Goal: Register for event/course

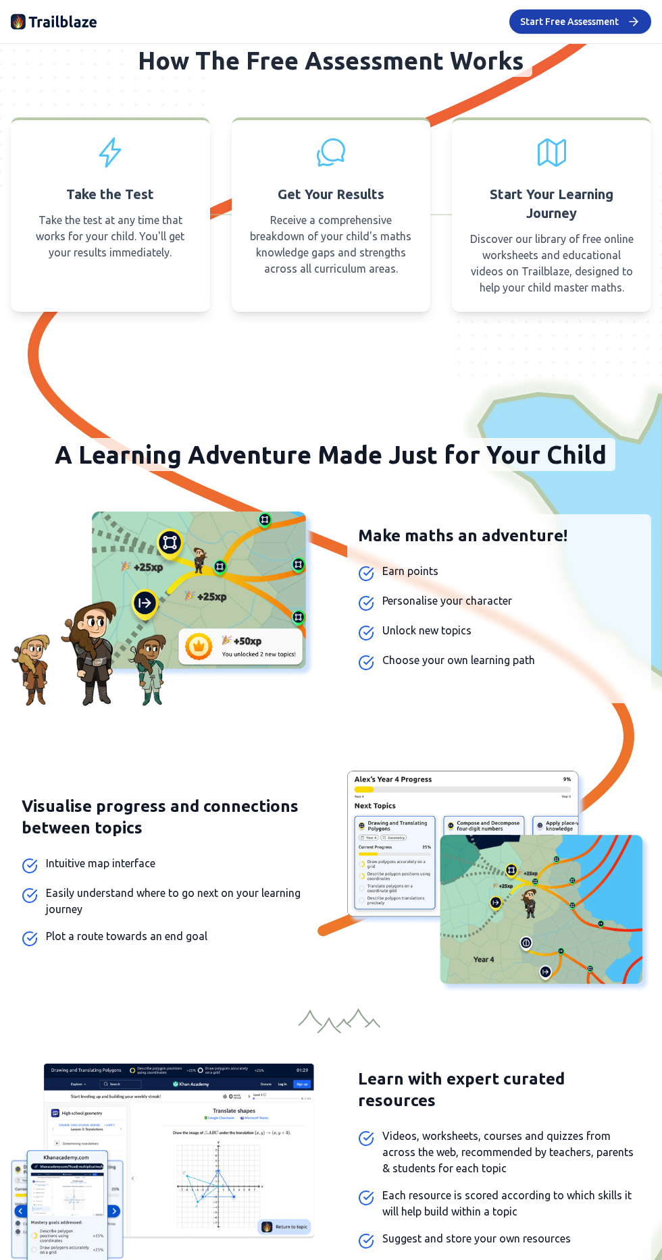
scroll to position [986, 0]
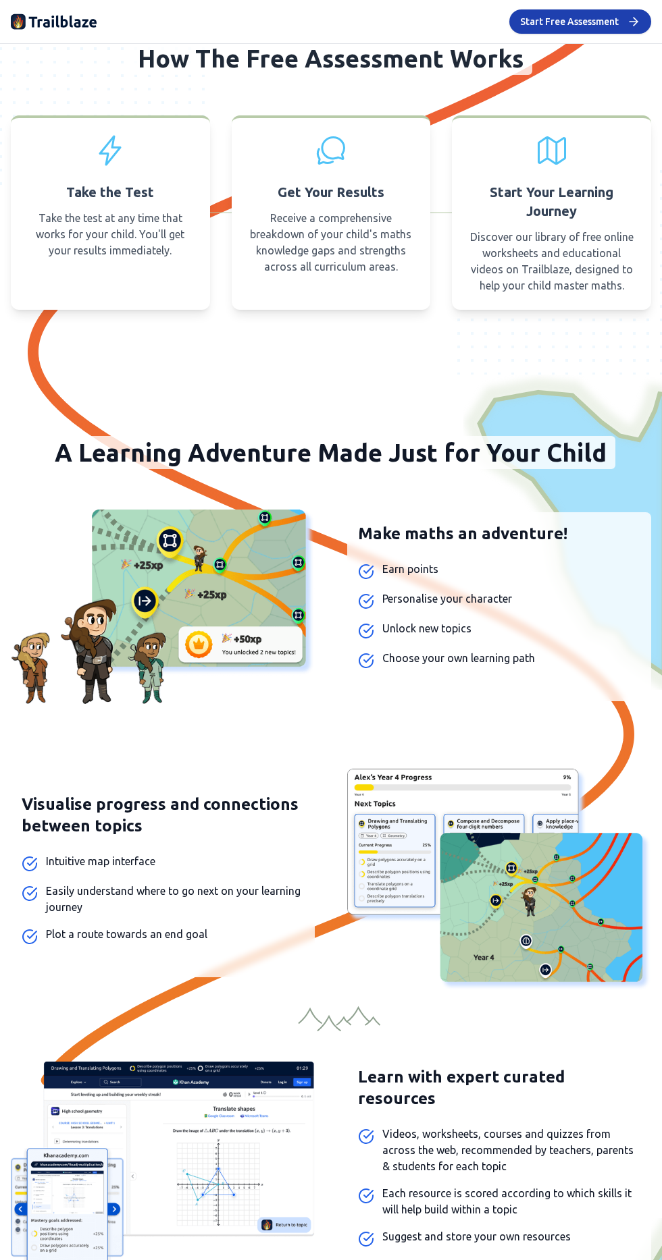
click at [480, 639] on li "Unlock new topics" at bounding box center [499, 629] width 282 height 19
click at [273, 577] on img at bounding box center [163, 607] width 304 height 194
click at [263, 645] on img at bounding box center [163, 607] width 304 height 194
click at [214, 633] on img at bounding box center [163, 607] width 304 height 194
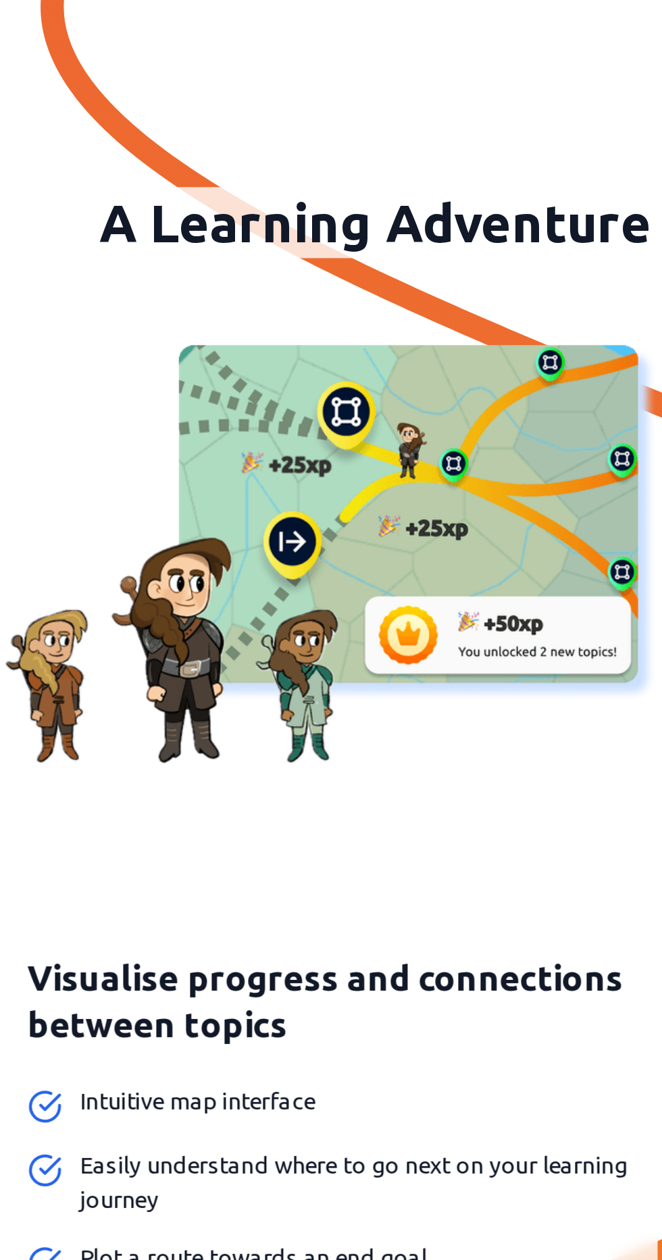
click at [223, 649] on img at bounding box center [163, 607] width 304 height 194
click at [251, 670] on img at bounding box center [163, 607] width 304 height 194
click at [275, 694] on img at bounding box center [163, 607] width 304 height 194
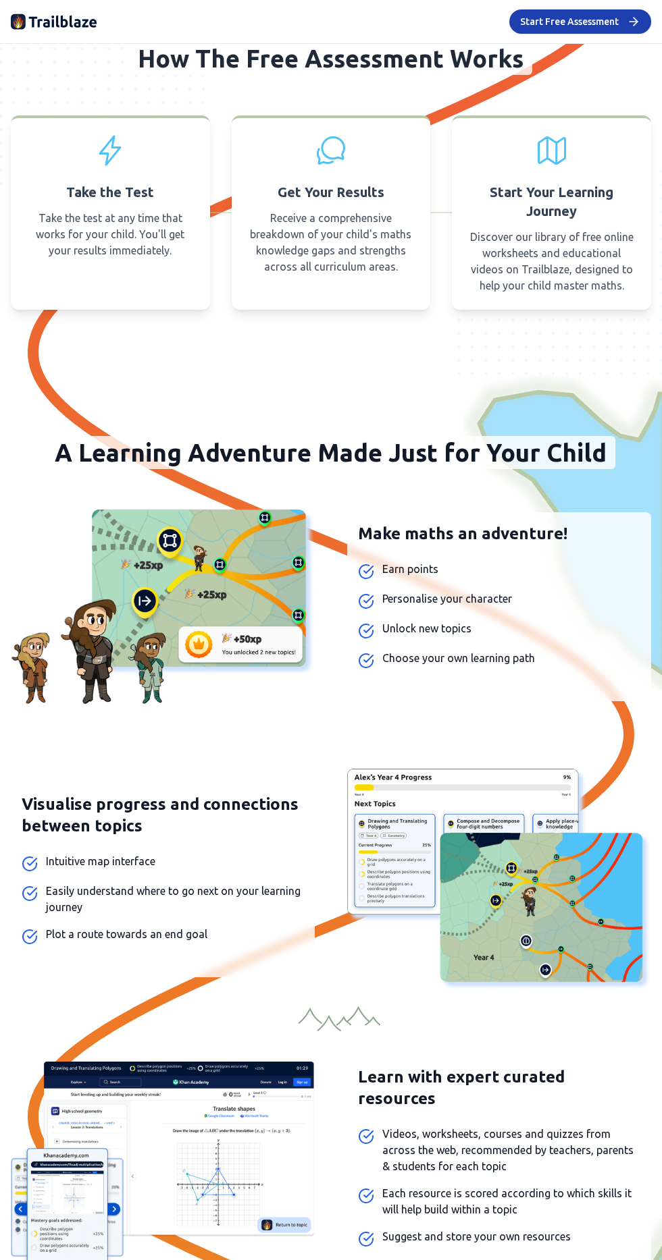
scroll to position [981, 0]
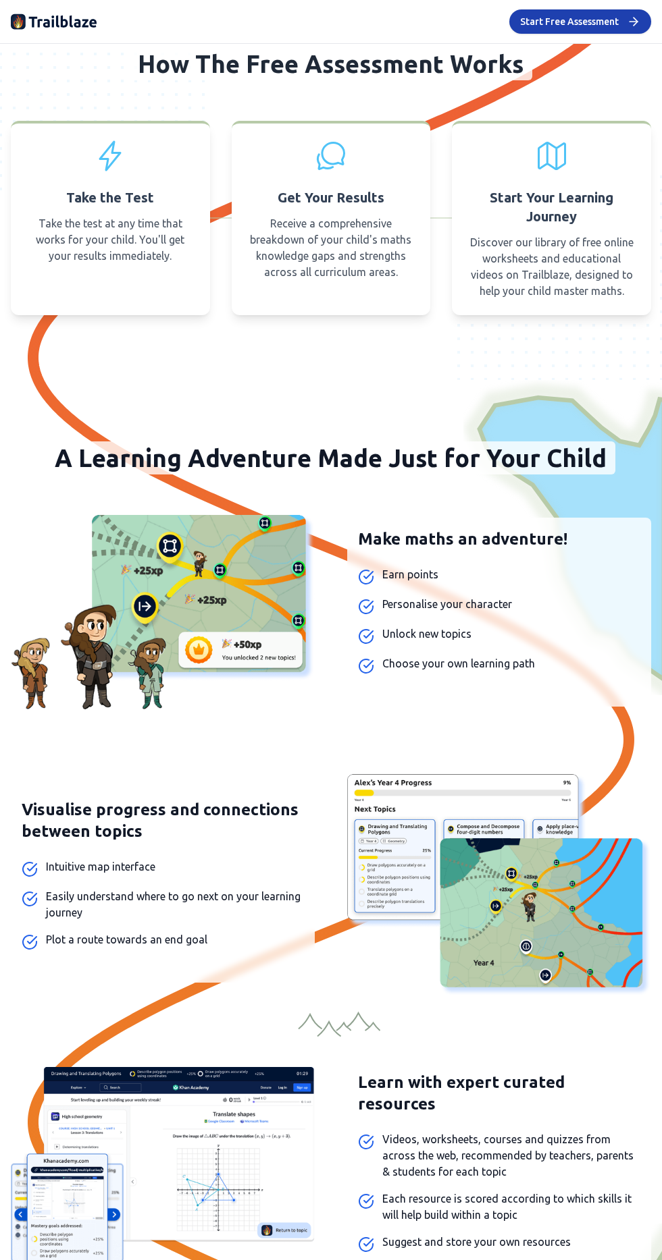
click at [583, 26] on button "Start Free Assessment" at bounding box center [580, 21] width 142 height 24
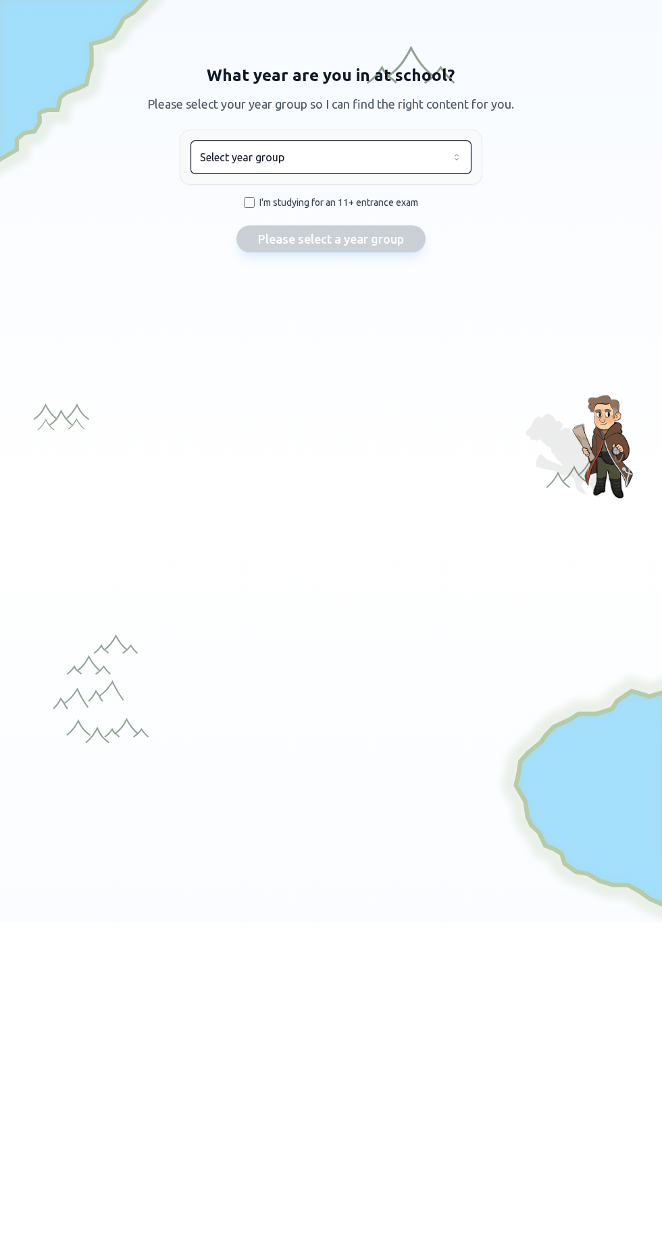
click at [365, 165] on button "Select year group" at bounding box center [330, 157] width 279 height 32
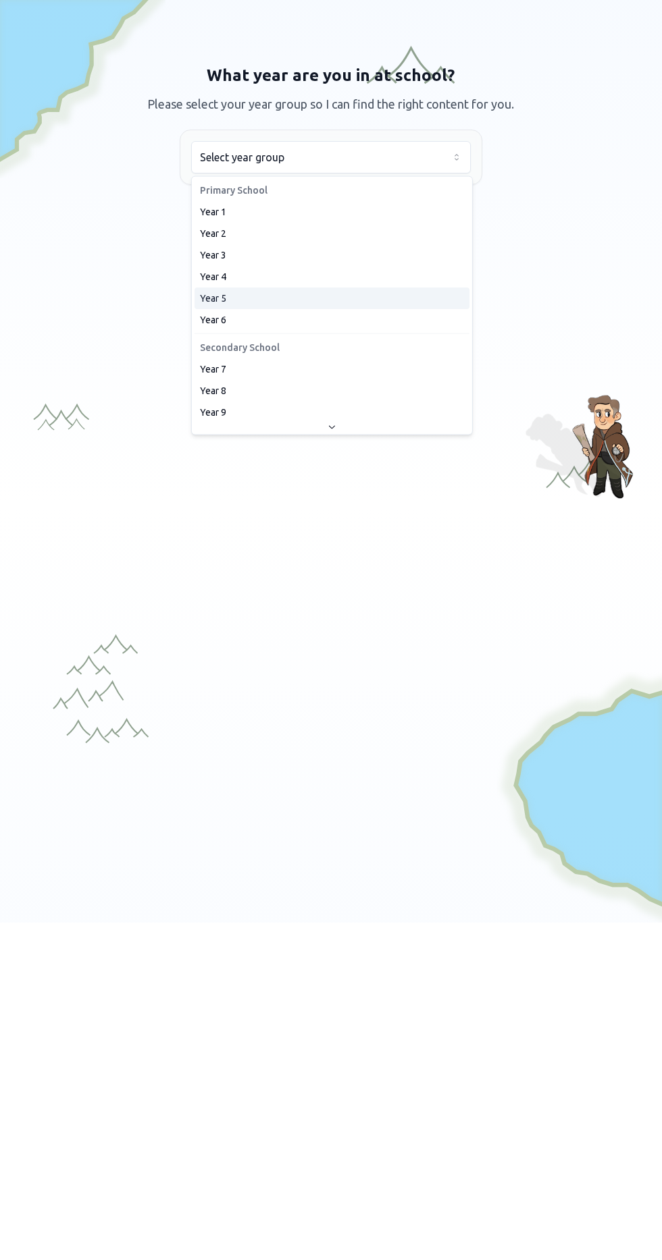
click at [263, 298] on div "Year 5" at bounding box center [331, 299] width 275 height 22
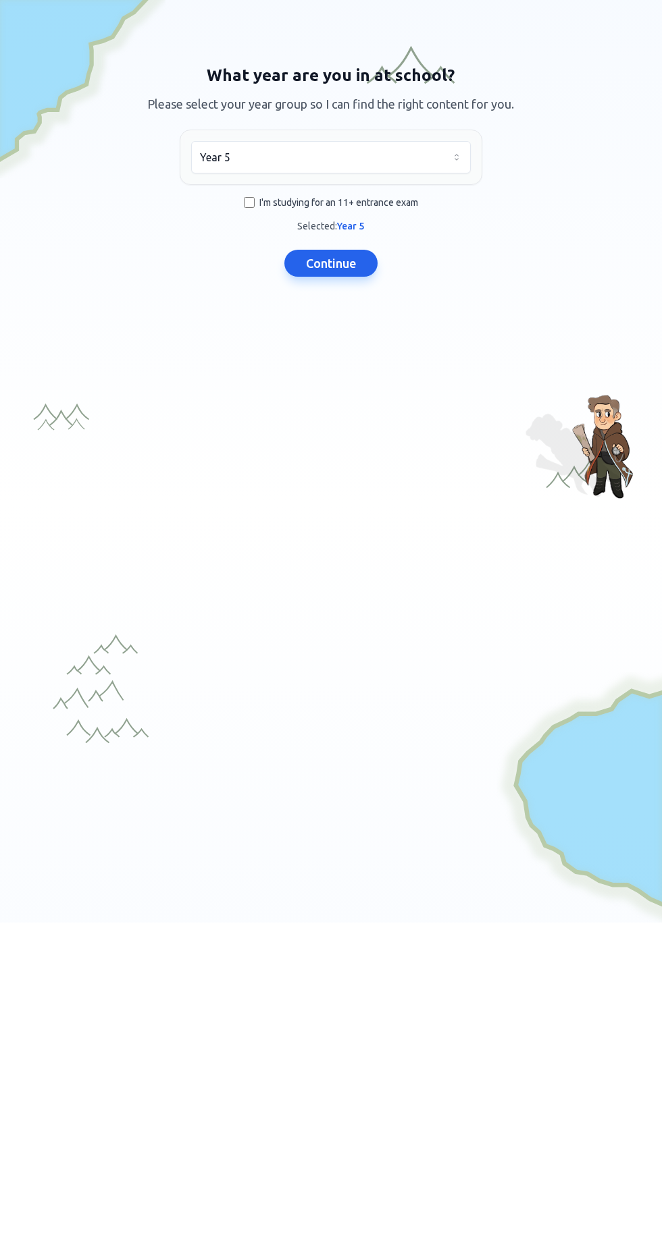
click at [348, 263] on button "Continue" at bounding box center [330, 263] width 93 height 27
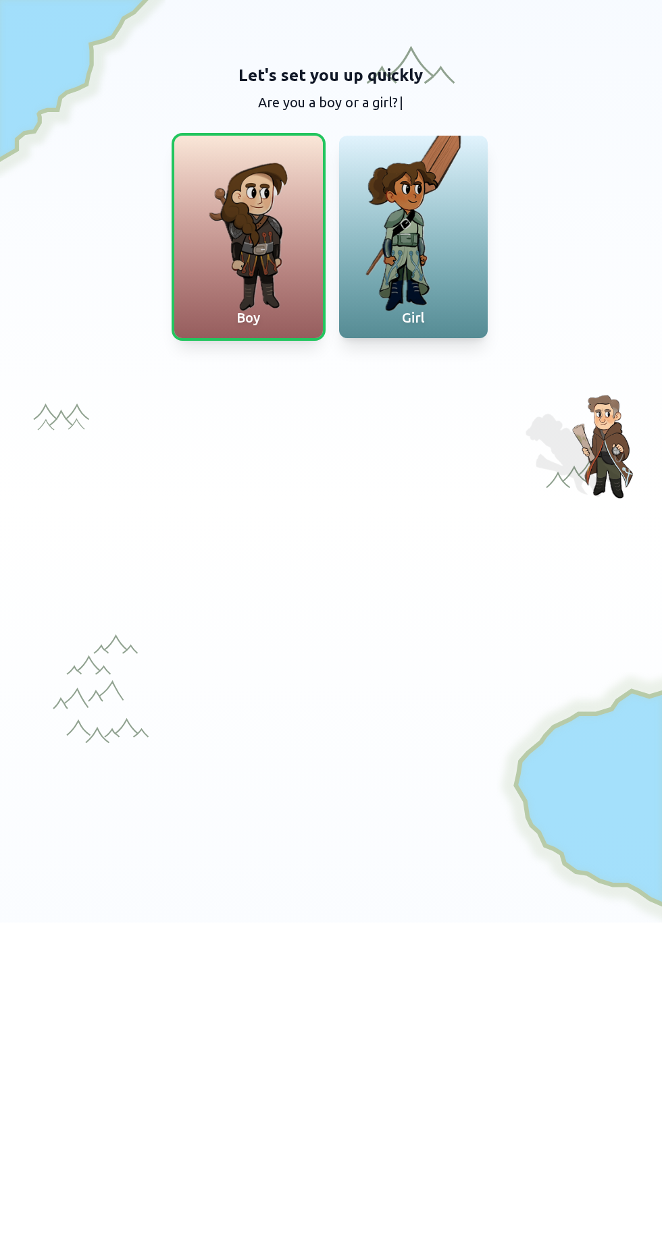
click at [389, 250] on div at bounding box center [413, 237] width 149 height 203
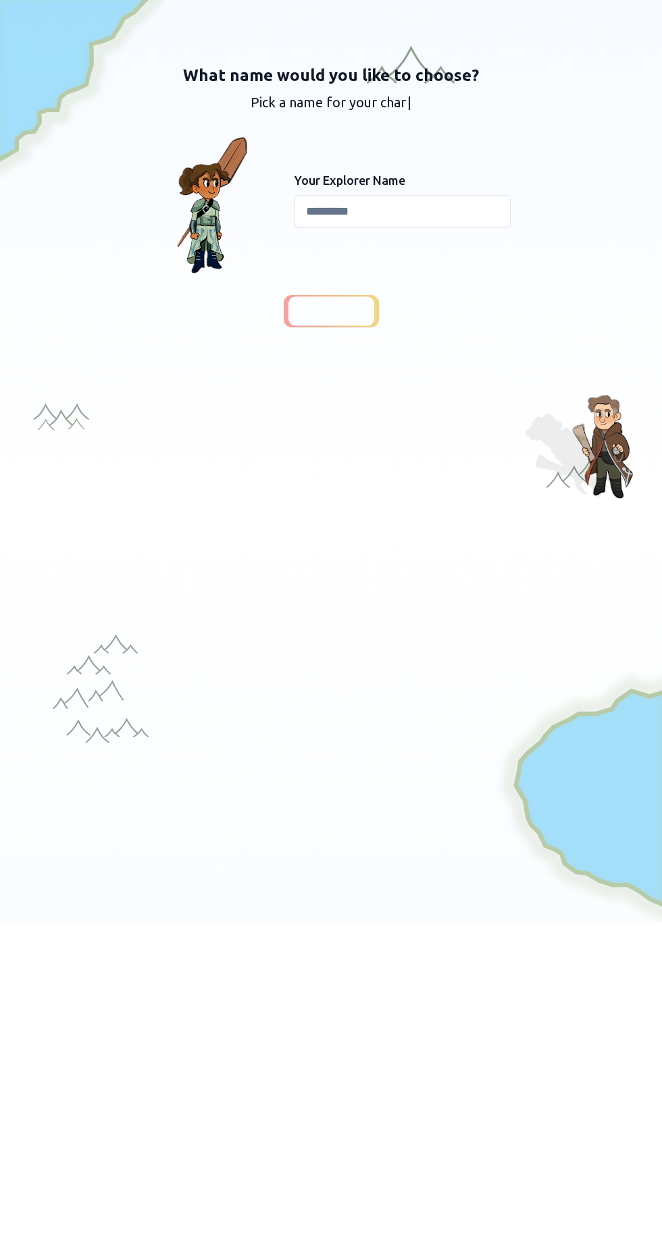
click at [430, 217] on input at bounding box center [402, 211] width 216 height 32
type input "**********"
click at [315, 317] on span "Continue" at bounding box center [331, 311] width 52 height 19
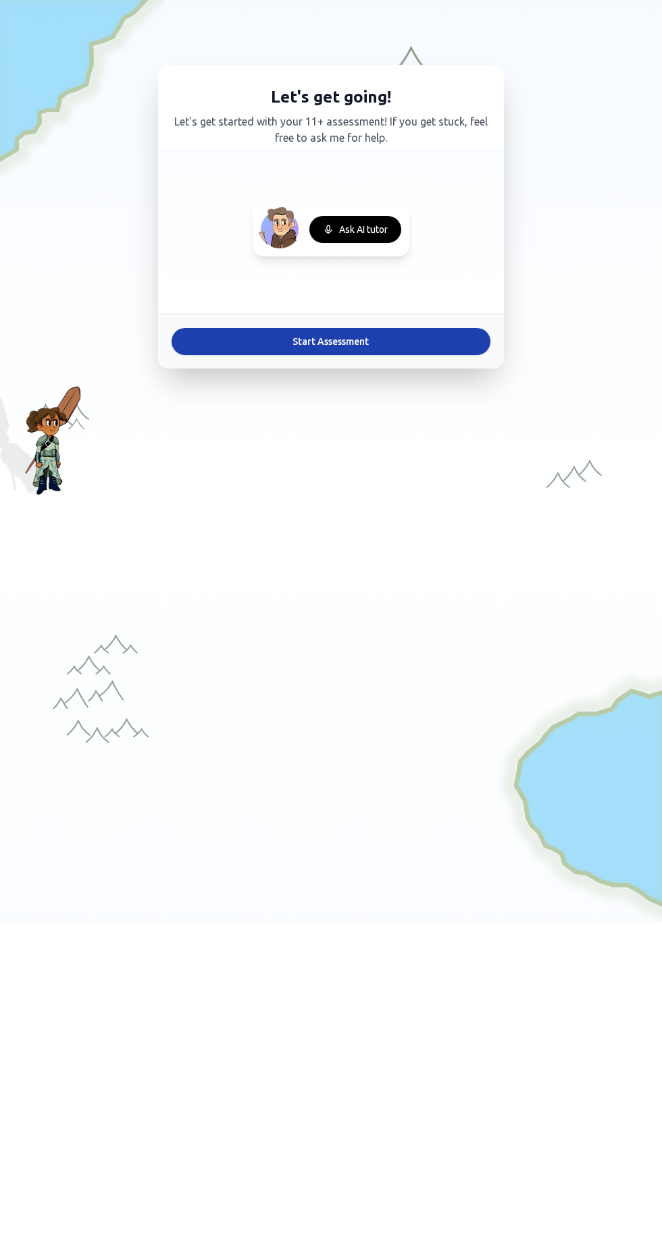
click at [419, 344] on button "Start Assessment" at bounding box center [330, 341] width 319 height 27
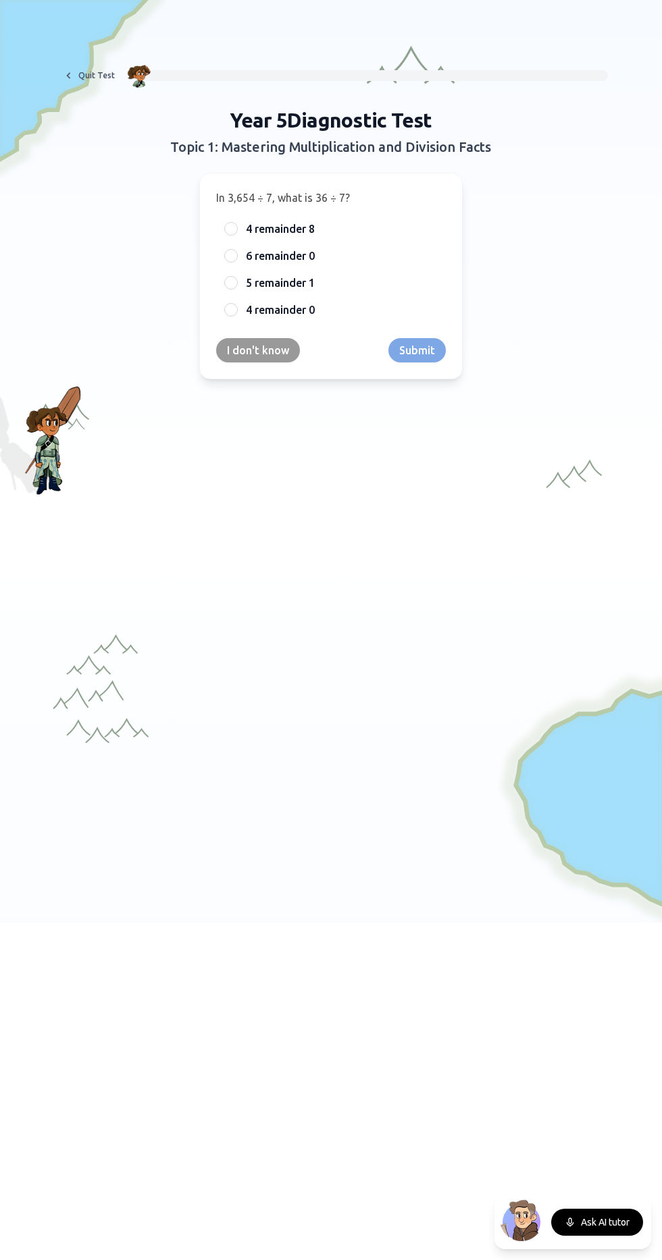
click at [269, 347] on button "I don't know" at bounding box center [258, 350] width 84 height 24
click at [268, 284] on label "54" at bounding box center [342, 283] width 192 height 16
click at [236, 284] on button "54" at bounding box center [230, 282] width 11 height 11
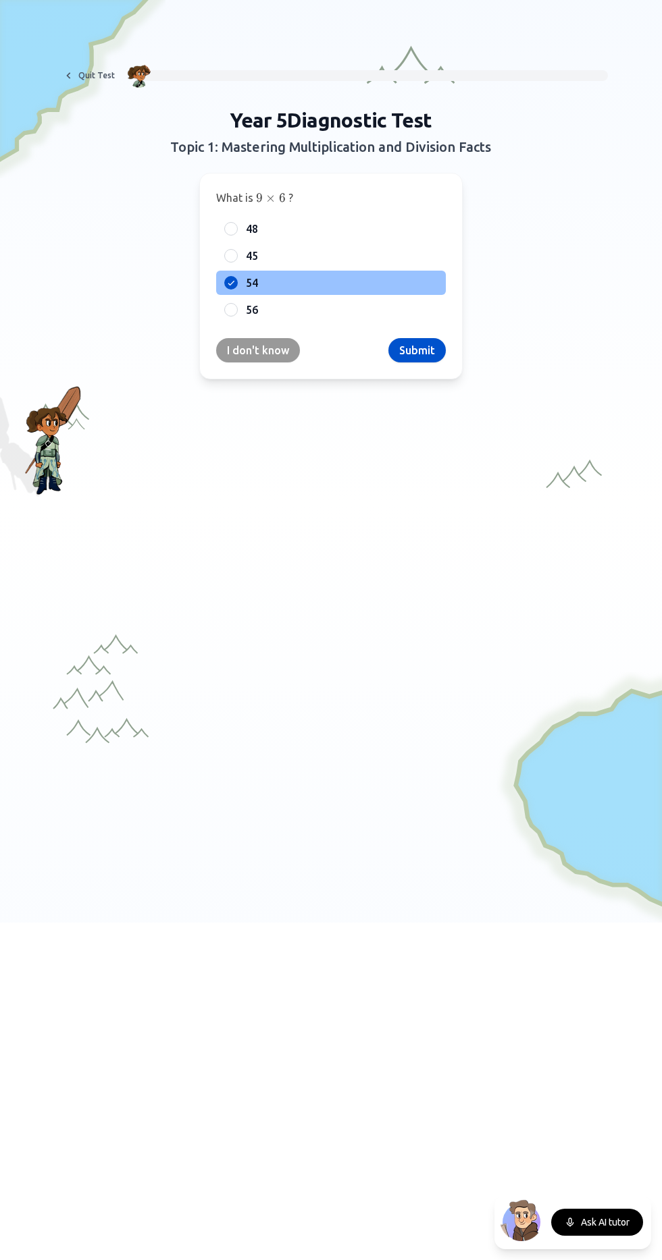
click at [421, 350] on button "Submit" at bounding box center [416, 350] width 57 height 24
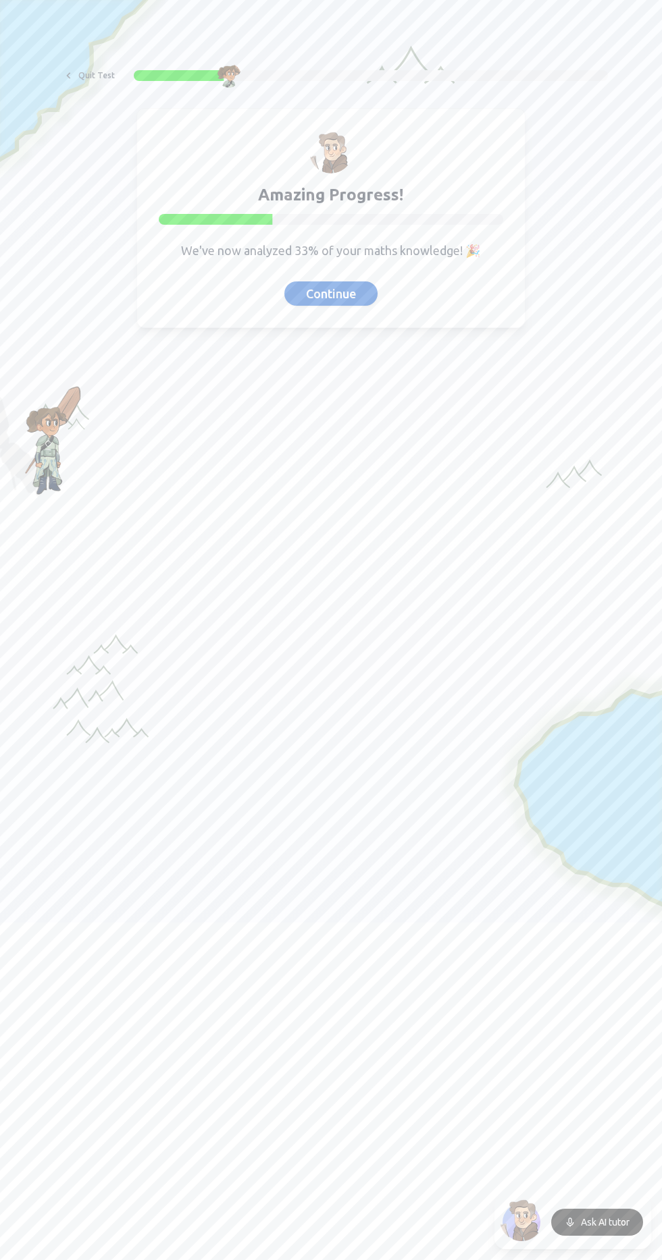
click at [329, 290] on button "Continue" at bounding box center [330, 293] width 93 height 24
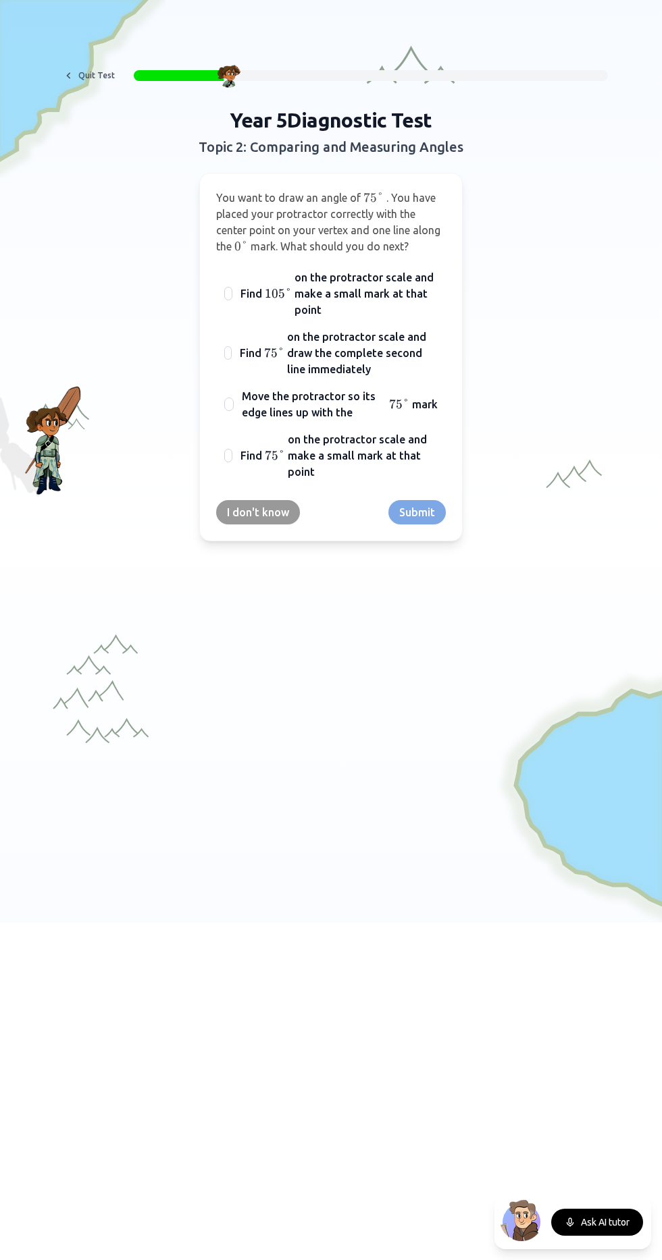
click at [357, 292] on span "on the protractor scale and make a small mark at that point" at bounding box center [365, 293] width 143 height 49
click at [234, 292] on button "Find 105 ° 105° 105° on the protractor scale and make a small mark at that point" at bounding box center [228, 293] width 11 height 11
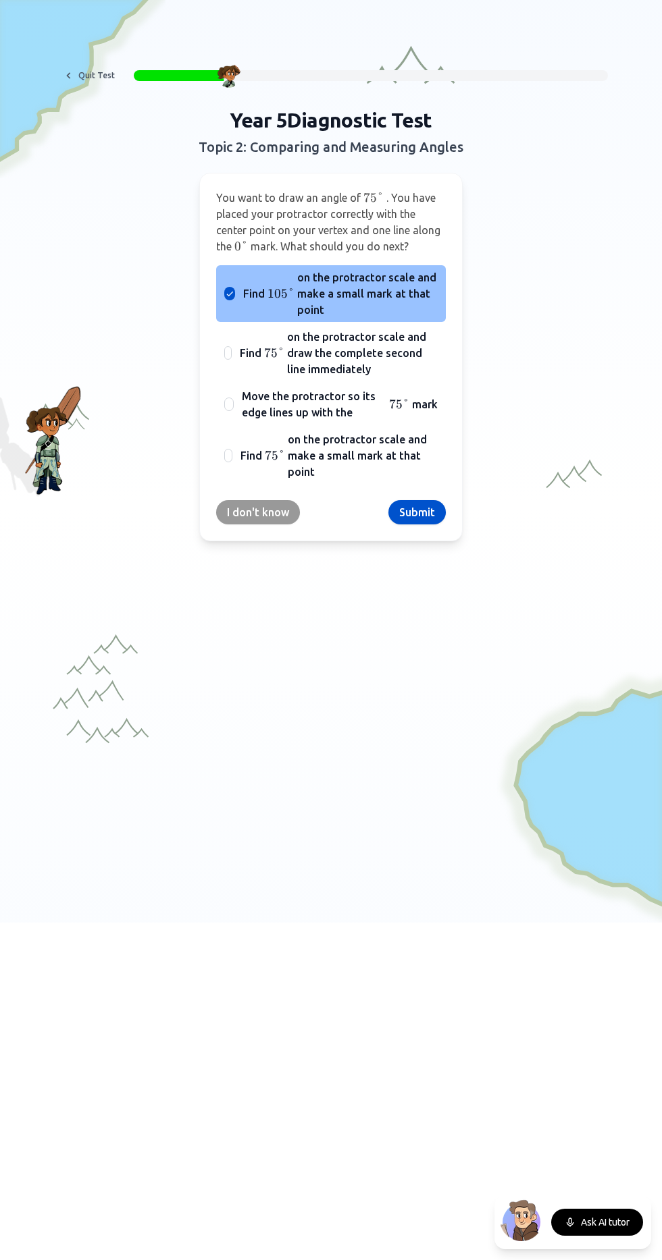
click at [434, 511] on button "Submit" at bounding box center [416, 512] width 57 height 24
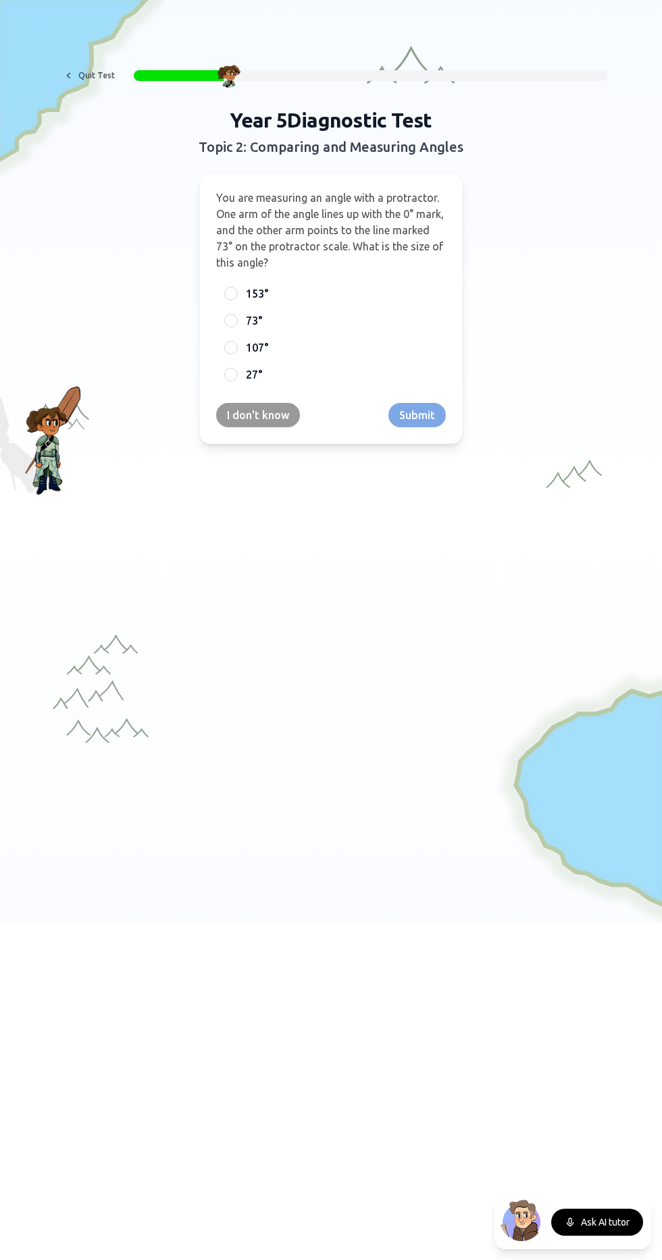
click at [421, 416] on div "I don't know Submit" at bounding box center [331, 415] width 230 height 24
click at [230, 293] on div at bounding box center [231, 294] width 14 height 14
click at [422, 414] on button "Submit" at bounding box center [416, 415] width 57 height 24
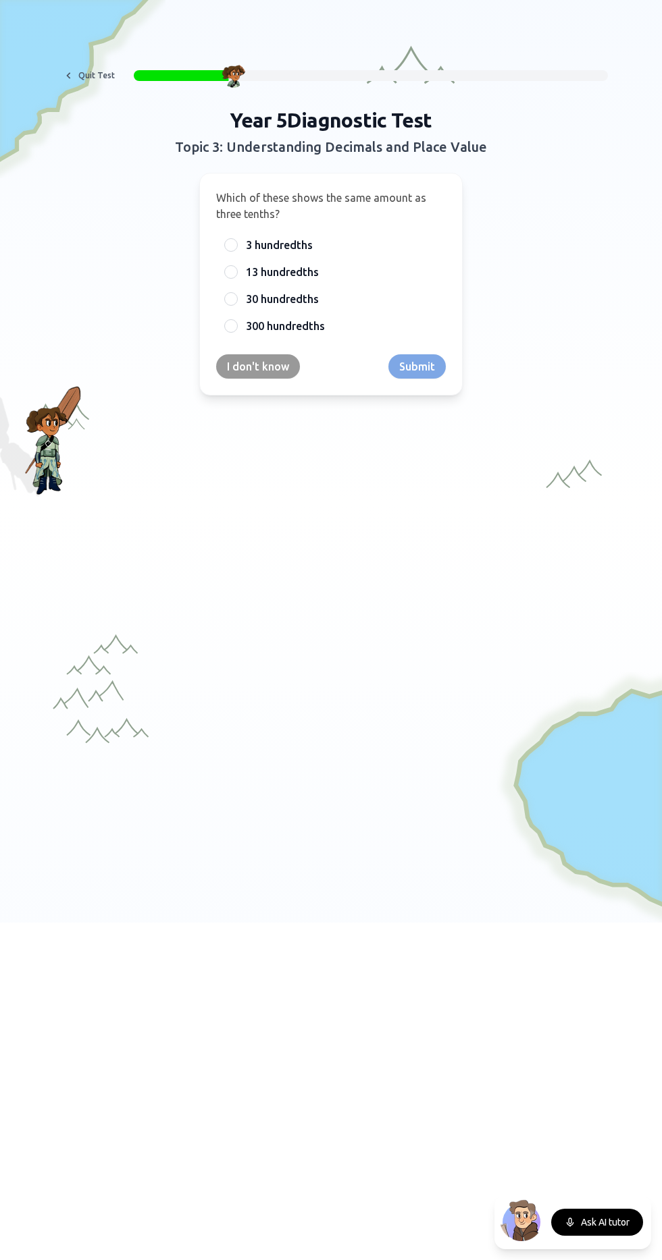
click at [336, 245] on label "3 hundredths" at bounding box center [342, 245] width 192 height 16
click at [236, 245] on button "3 hundredths" at bounding box center [230, 245] width 11 height 11
click at [432, 367] on button "Submit" at bounding box center [416, 366] width 57 height 24
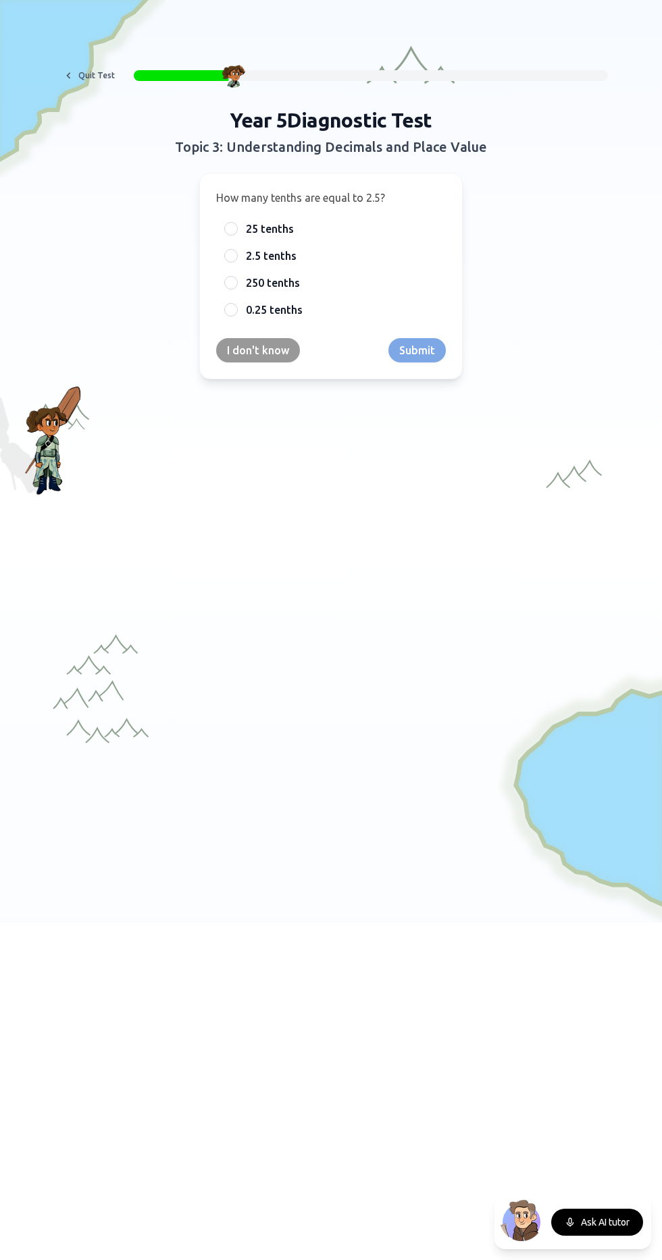
click at [305, 236] on label "25 tenths" at bounding box center [342, 229] width 192 height 16
click at [236, 234] on button "25 tenths" at bounding box center [230, 228] width 11 height 11
click at [429, 350] on button "Submit" at bounding box center [416, 350] width 57 height 24
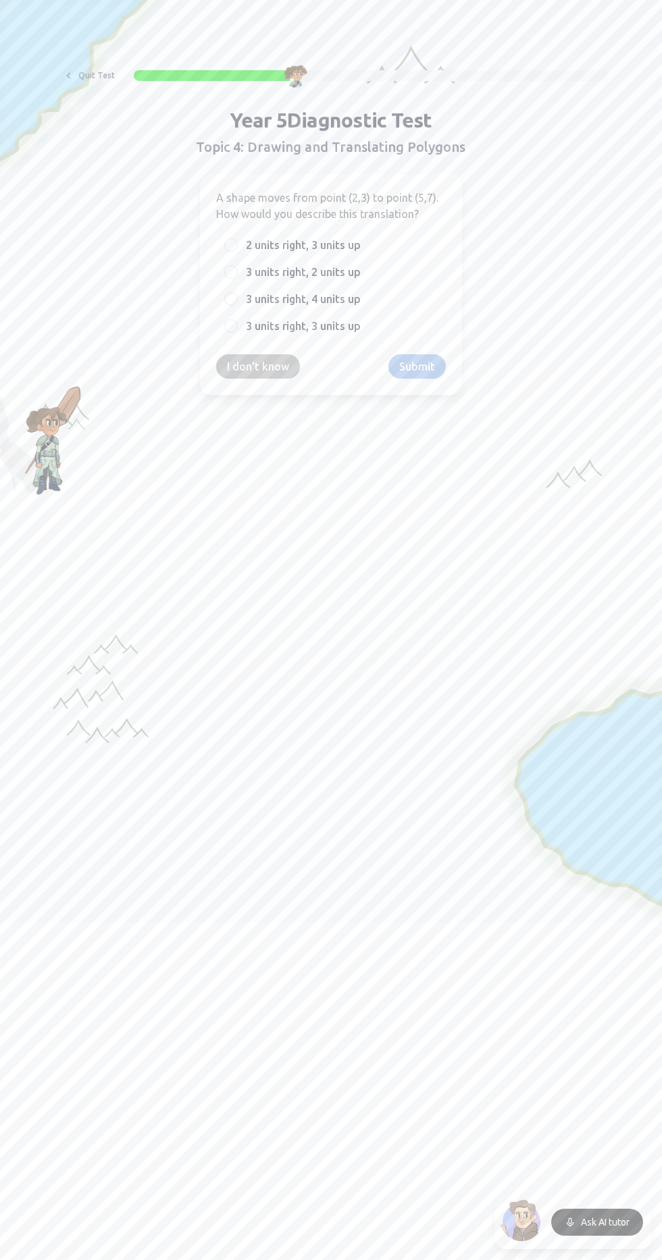
click at [331, 271] on span "3 units right, 2 units up" at bounding box center [303, 272] width 115 height 16
click at [236, 271] on button "3 units right, 2 units up" at bounding box center [230, 272] width 11 height 11
click at [421, 365] on button "Submit" at bounding box center [416, 366] width 57 height 24
click at [424, 371] on div "I don't know Submit" at bounding box center [331, 383] width 230 height 24
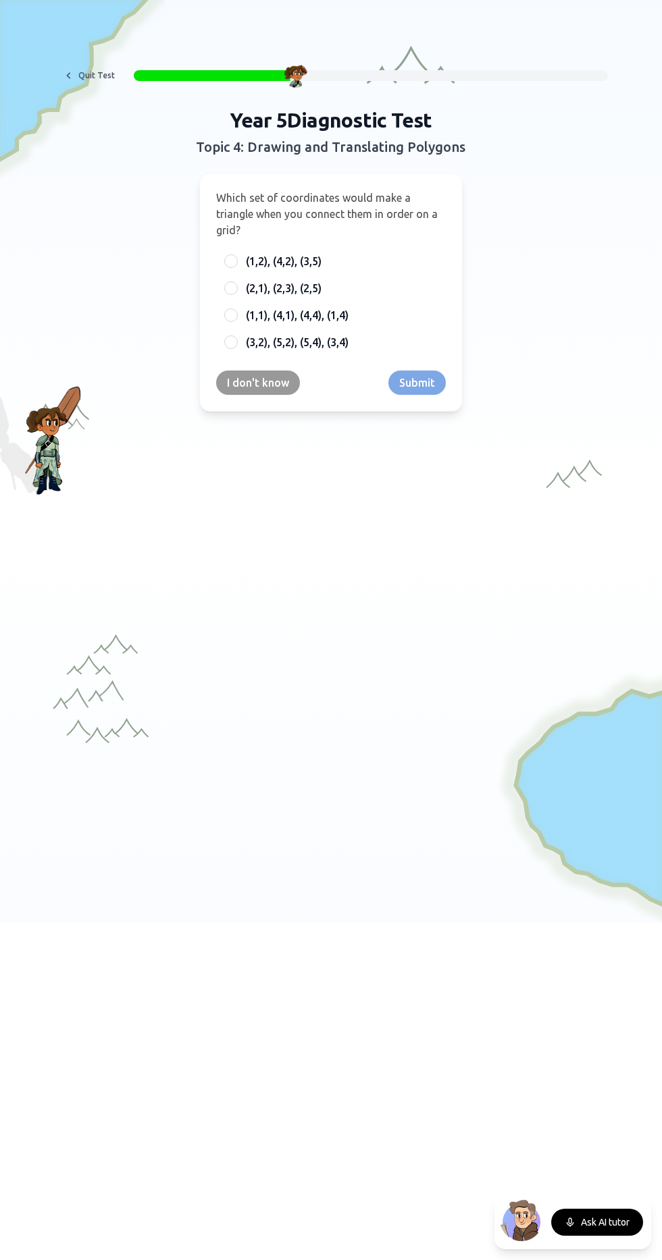
click at [320, 253] on span "(1,2), (4,2), (3,5)" at bounding box center [284, 261] width 76 height 16
click at [236, 256] on button "(1,2), (4,2), (3,5)" at bounding box center [230, 261] width 11 height 11
click at [423, 371] on button "Submit" at bounding box center [416, 383] width 57 height 24
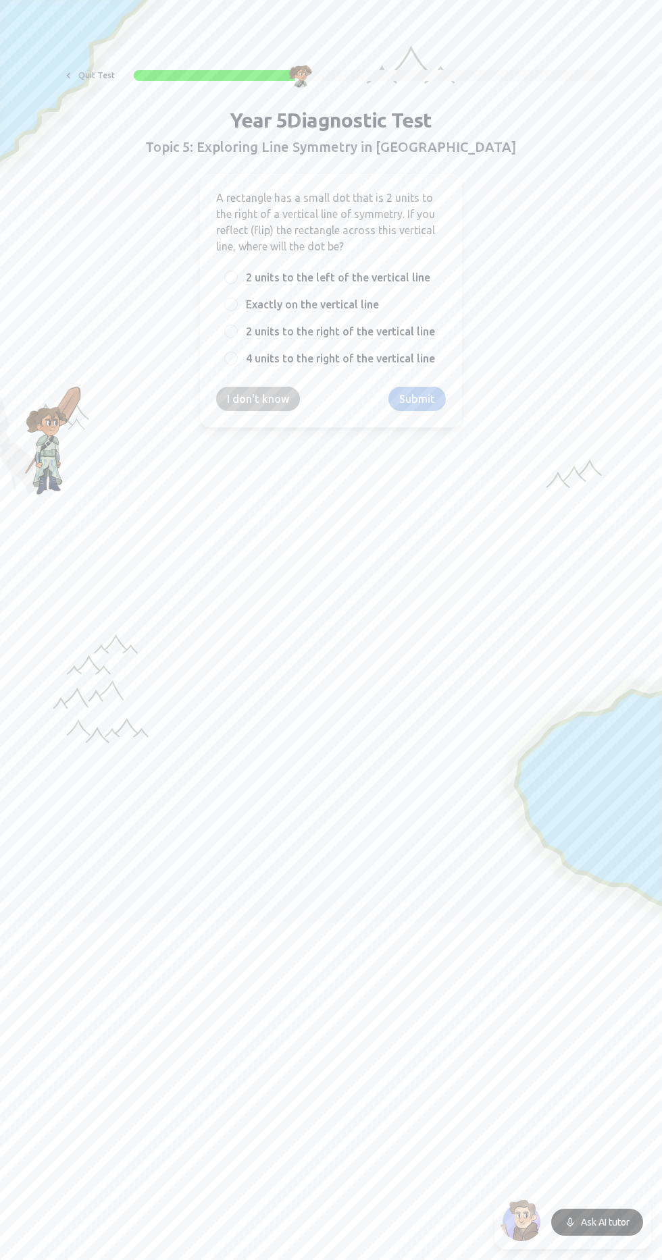
click at [382, 306] on label "Exactly on the vertical line" at bounding box center [342, 304] width 192 height 16
click at [236, 306] on button "Exactly on the vertical line" at bounding box center [230, 304] width 11 height 11
click at [424, 393] on button "Submit" at bounding box center [416, 399] width 57 height 24
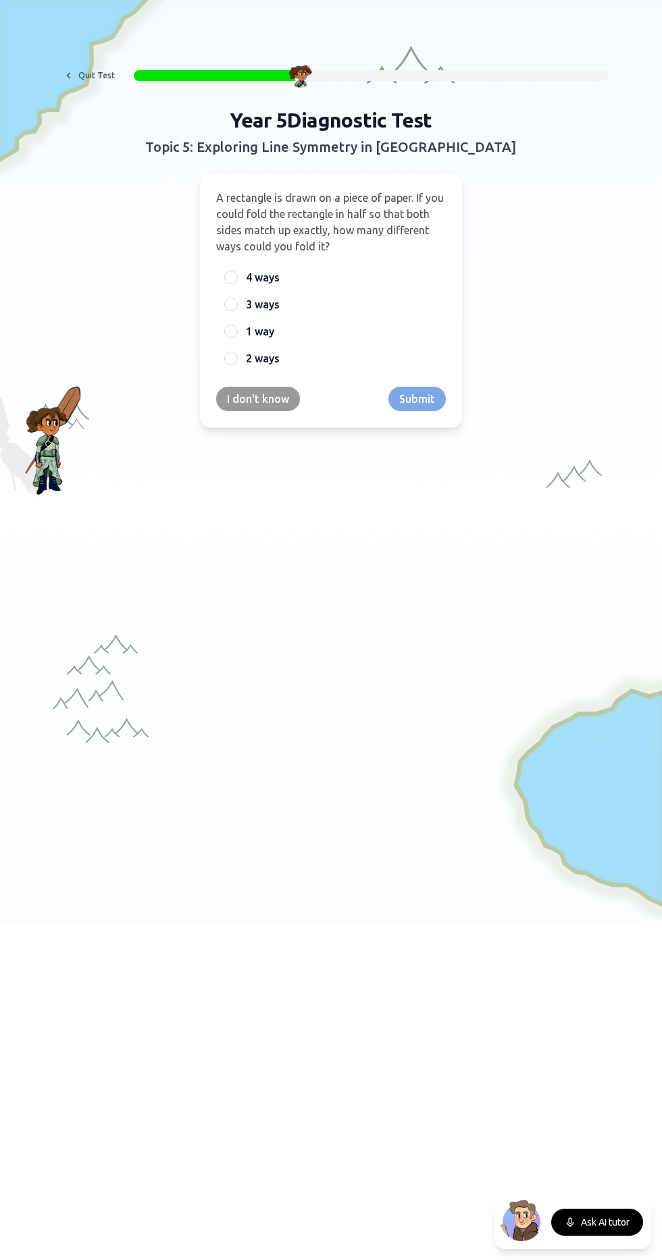
click at [301, 306] on label "3 ways" at bounding box center [342, 304] width 192 height 16
click at [236, 306] on button "3 ways" at bounding box center [230, 304] width 11 height 11
click at [414, 401] on button "Submit" at bounding box center [416, 399] width 57 height 24
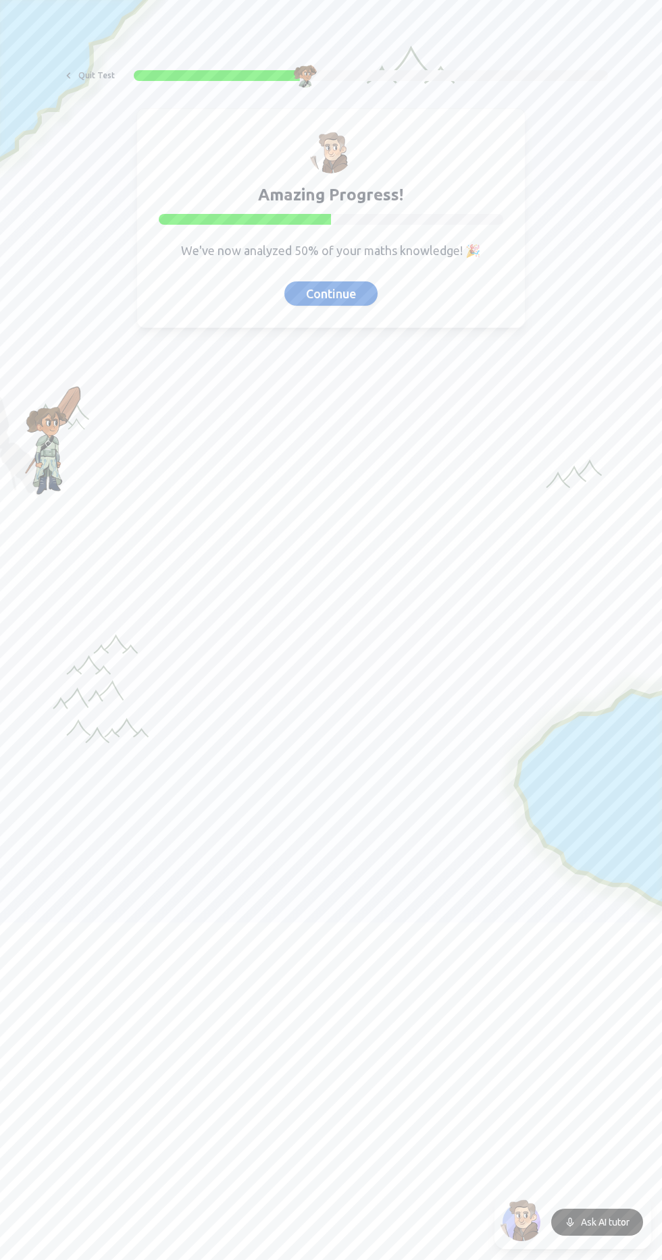
click at [332, 289] on button "Continue" at bounding box center [330, 293] width 93 height 24
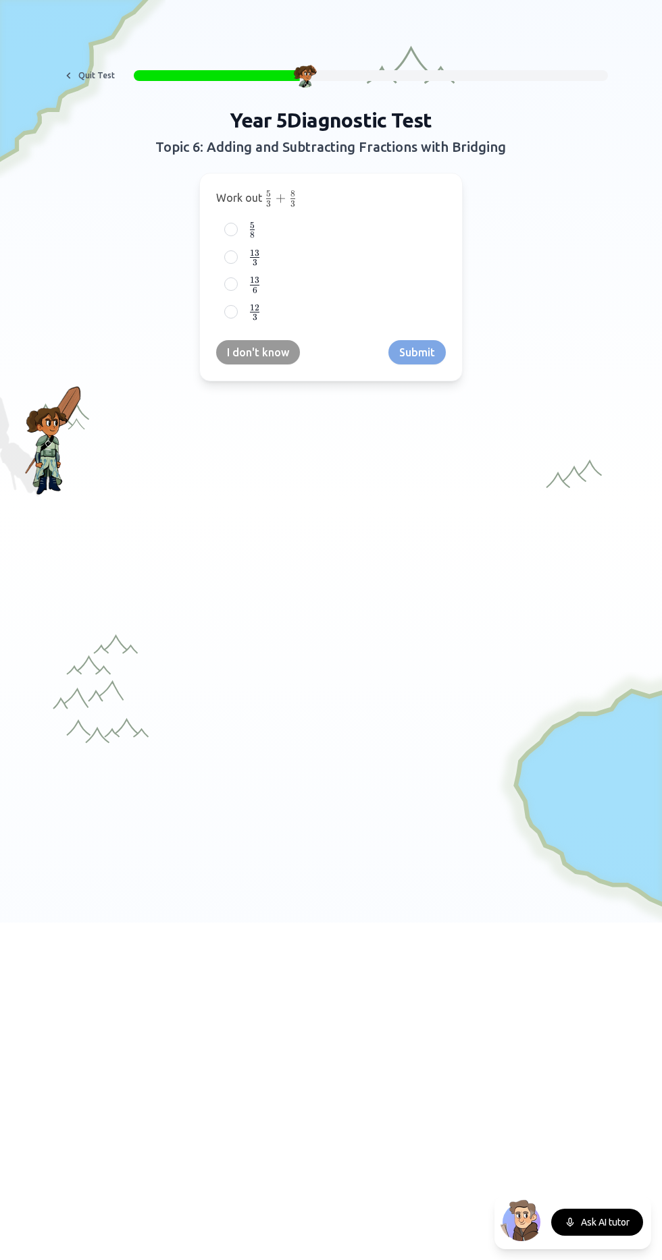
click at [249, 255] on span "3 13 ​" at bounding box center [254, 256] width 13 height 15
click at [236, 255] on button "13 3 \frac{13}{3} 3 13 ​" at bounding box center [230, 257] width 11 height 11
click at [421, 348] on button "Submit" at bounding box center [416, 352] width 57 height 24
click at [258, 289] on span at bounding box center [258, 290] width 5 height 5
click at [236, 289] on button "2 3 5 \frac{3}{5} 5 3 ​" at bounding box center [230, 284] width 11 height 11
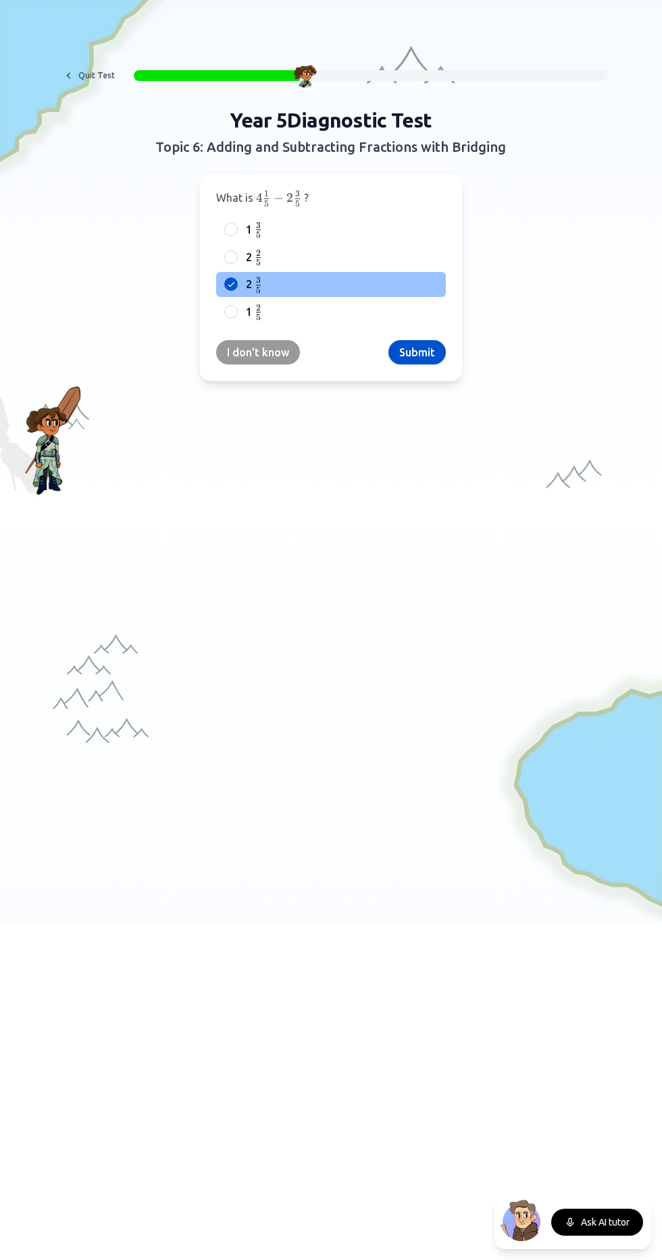
click at [410, 348] on button "Submit" at bounding box center [416, 352] width 57 height 24
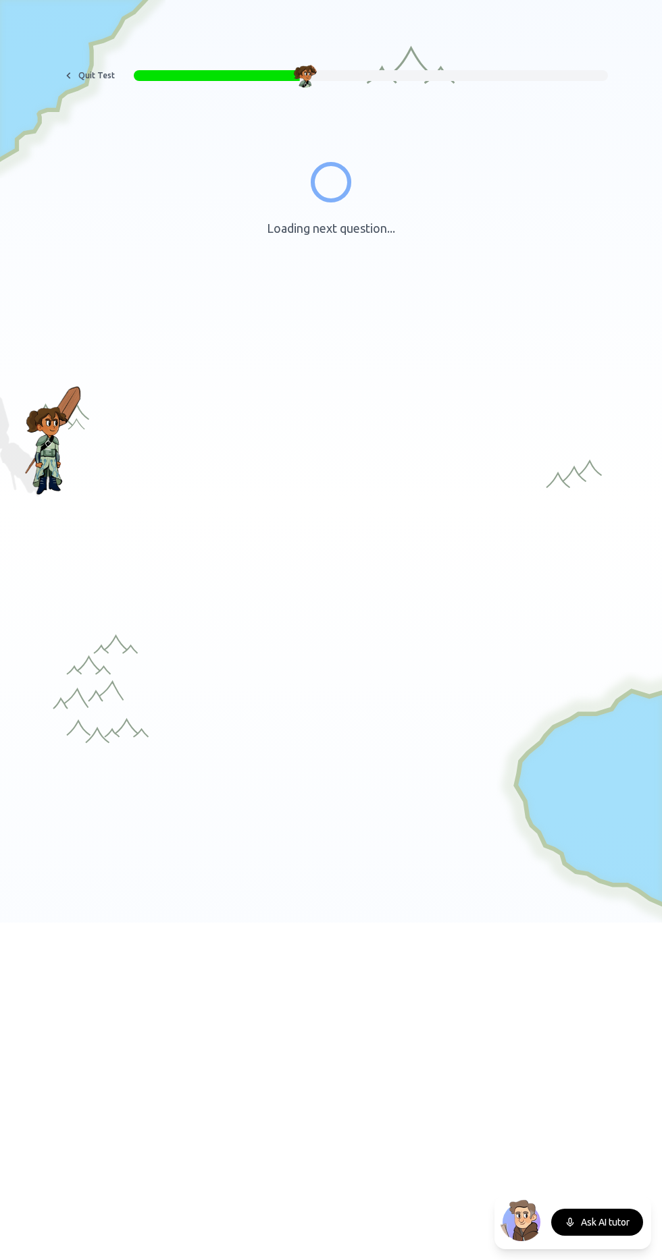
click at [425, 358] on div "Quit Test Loading next question... Stop guessing where students are stuck. Find…" at bounding box center [331, 252] width 662 height 504
